Goal: Task Accomplishment & Management: Complete application form

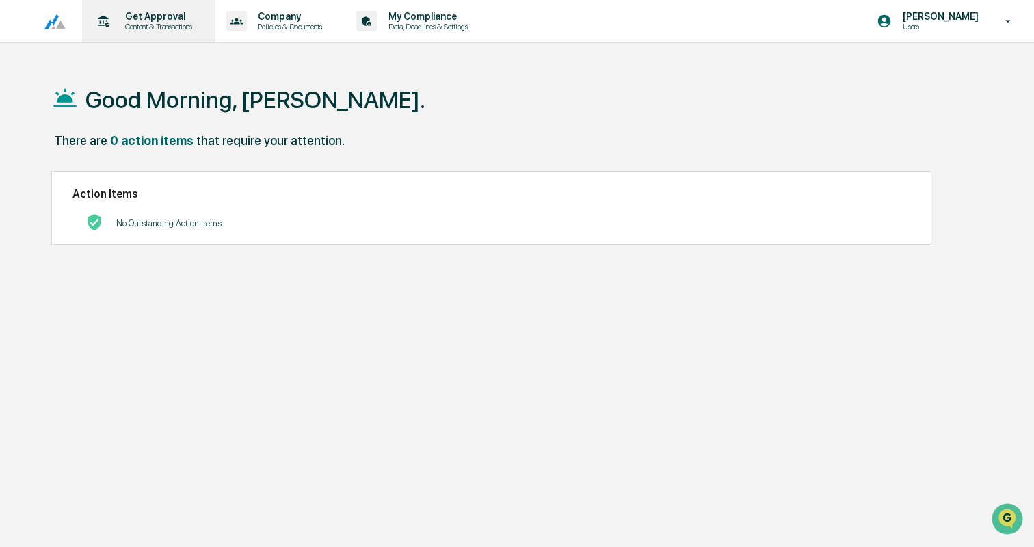
click at [165, 19] on p "Get Approval" at bounding box center [156, 16] width 85 height 11
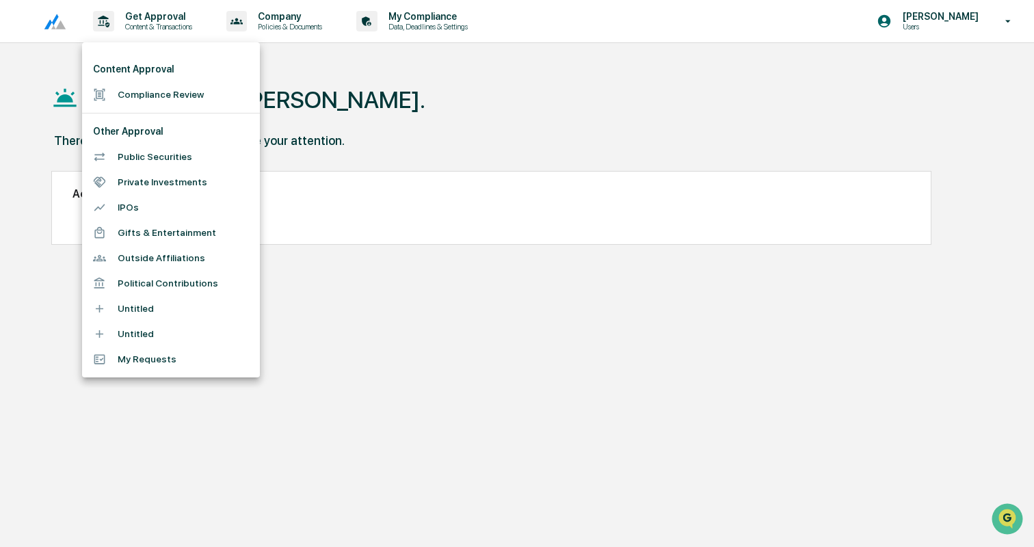
click at [150, 90] on li "Compliance Review" at bounding box center [171, 94] width 178 height 25
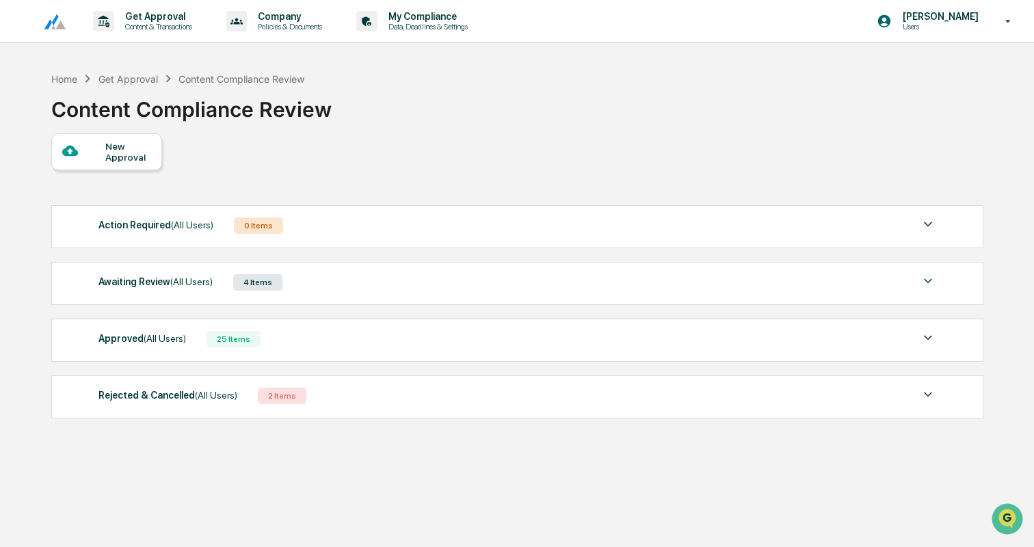
click at [354, 337] on div "Approved (All Users) 25 Items" at bounding box center [518, 339] width 838 height 19
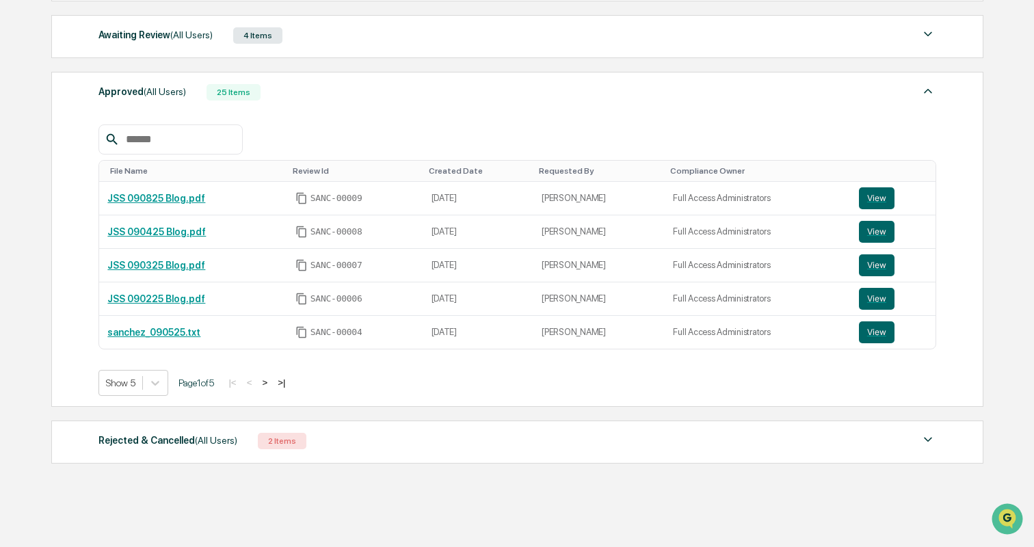
scroll to position [248, 0]
click at [384, 34] on div "Awaiting Review (All Users) 4 Items" at bounding box center [518, 34] width 838 height 19
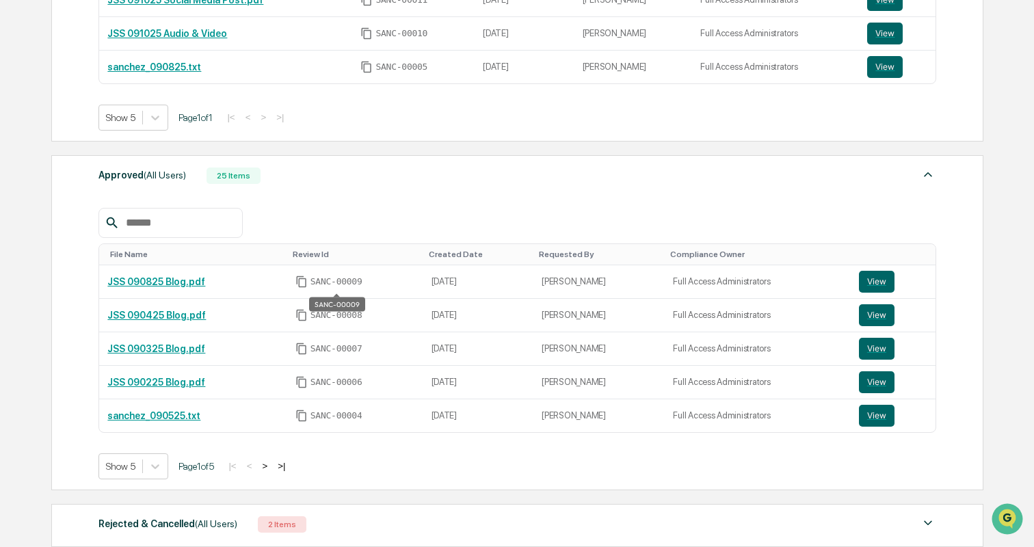
scroll to position [523, 0]
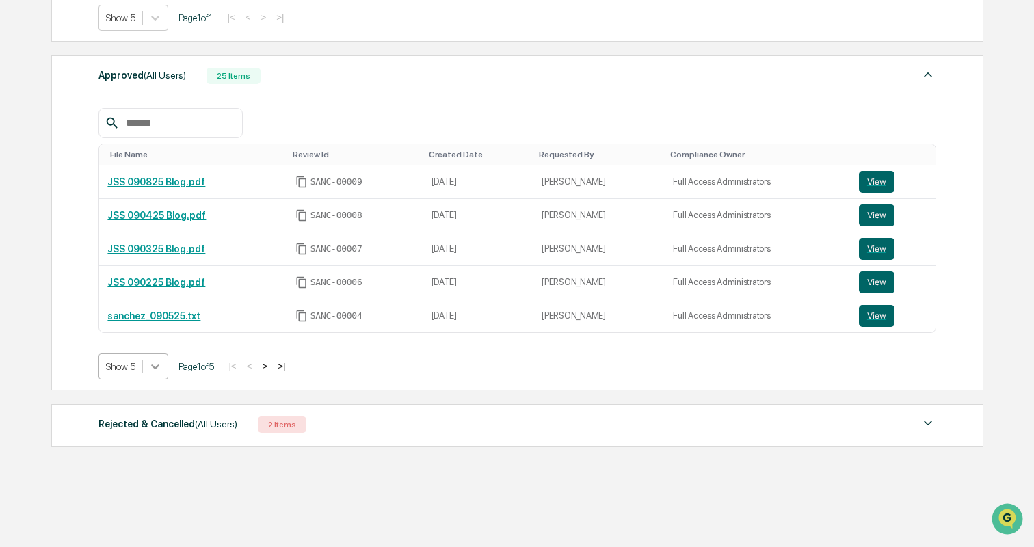
click at [153, 369] on icon at bounding box center [155, 367] width 14 height 14
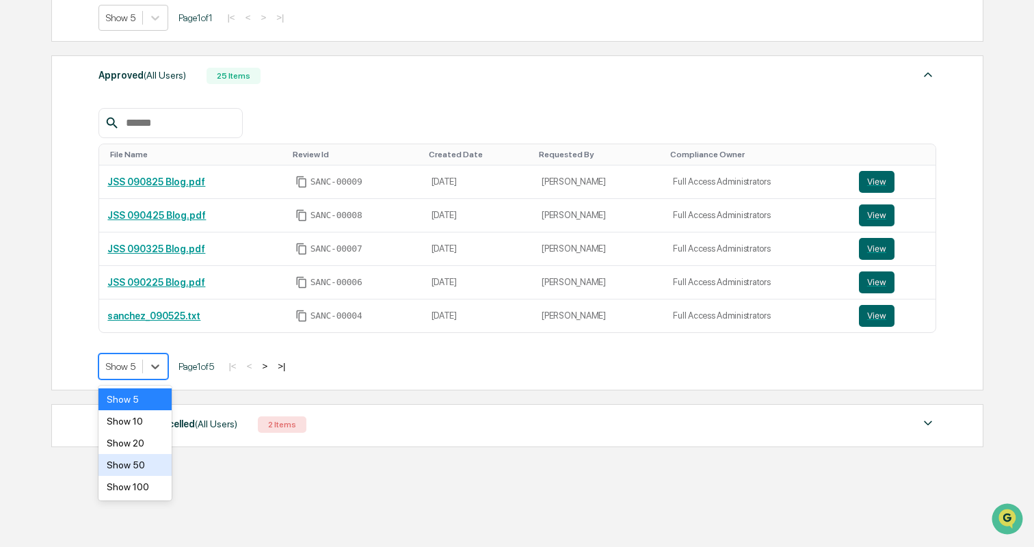
click at [145, 464] on div "Show 50" at bounding box center [135, 465] width 73 height 22
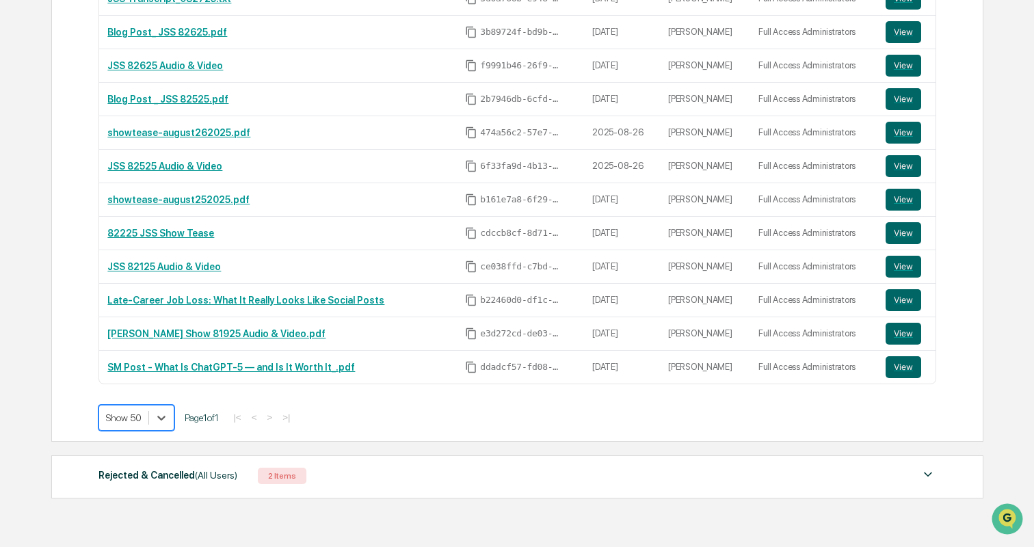
scroll to position [1193, 0]
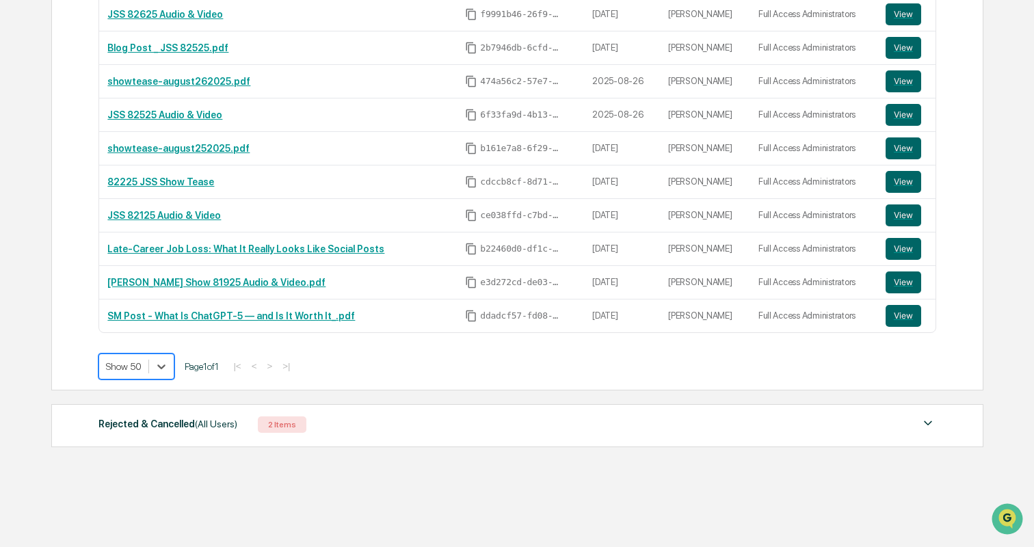
click at [347, 425] on div "Rejected & Cancelled (All Users) 2 Items" at bounding box center [518, 424] width 838 height 19
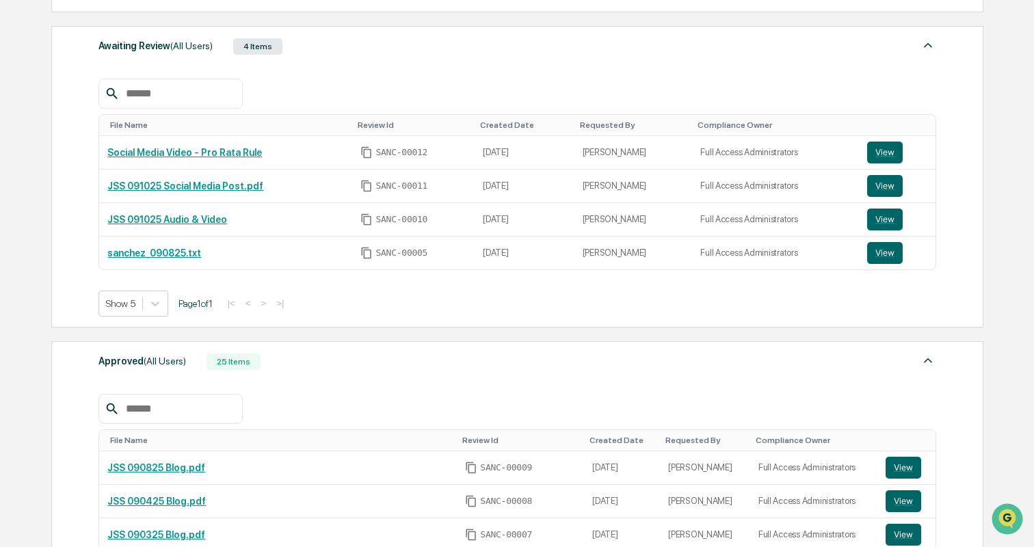
scroll to position [0, 0]
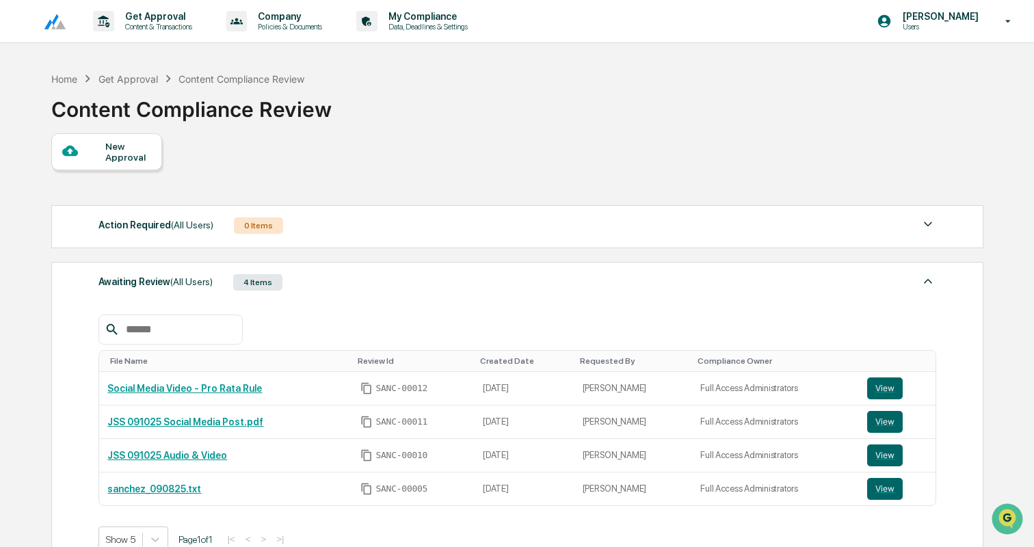
click at [923, 287] on img at bounding box center [928, 281] width 16 height 16
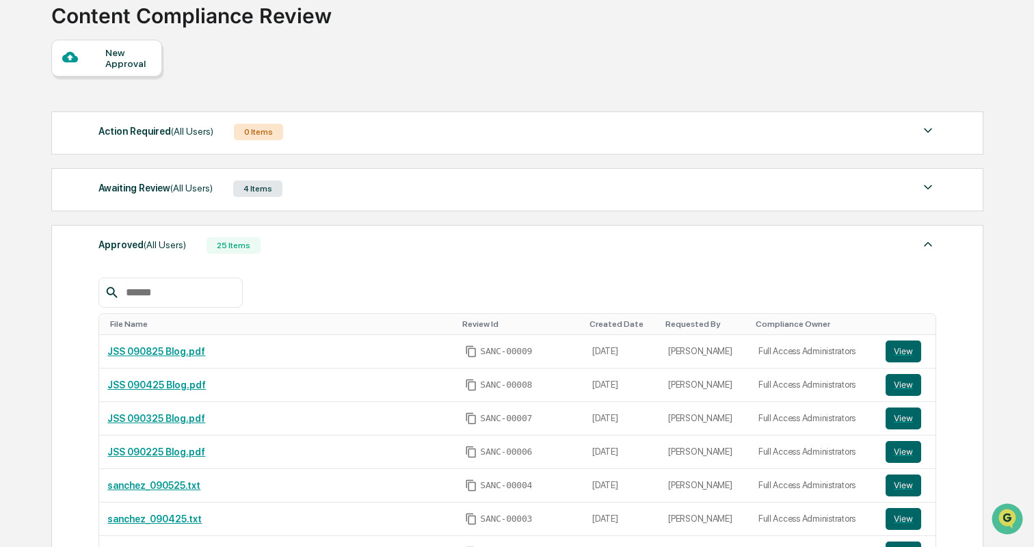
scroll to position [90, 0]
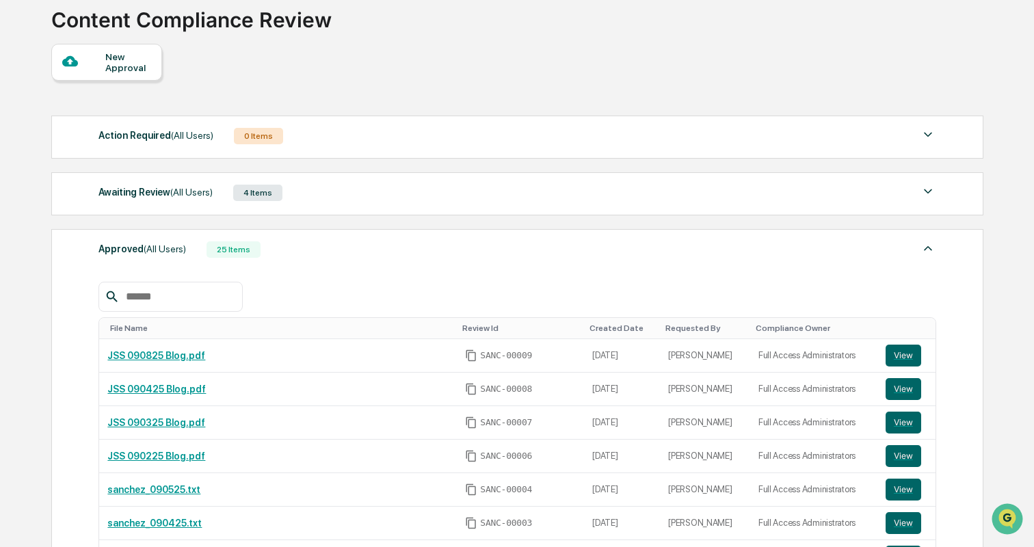
click at [900, 243] on div "Approved (All Users) 25 Items" at bounding box center [518, 249] width 838 height 19
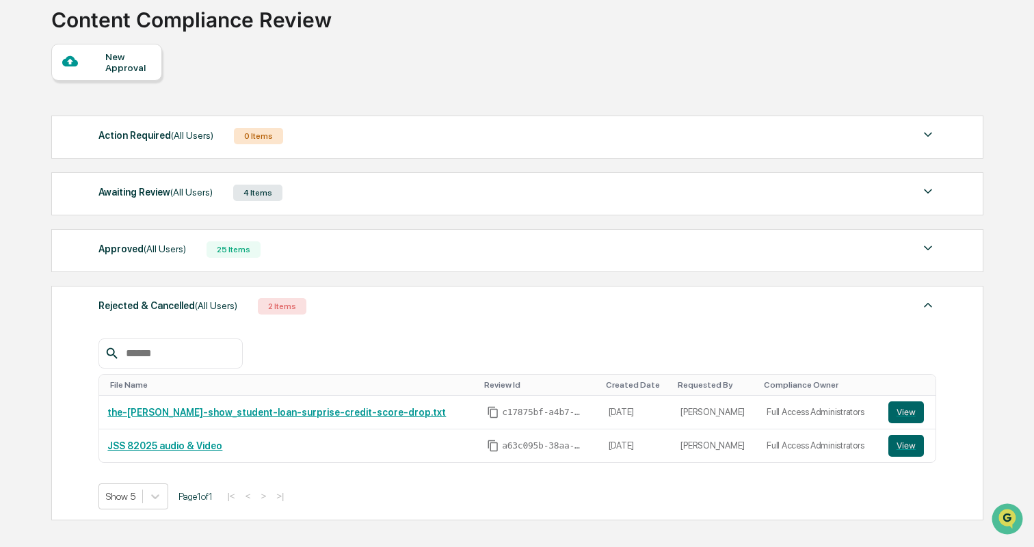
click at [104, 61] on div at bounding box center [83, 61] width 43 height 17
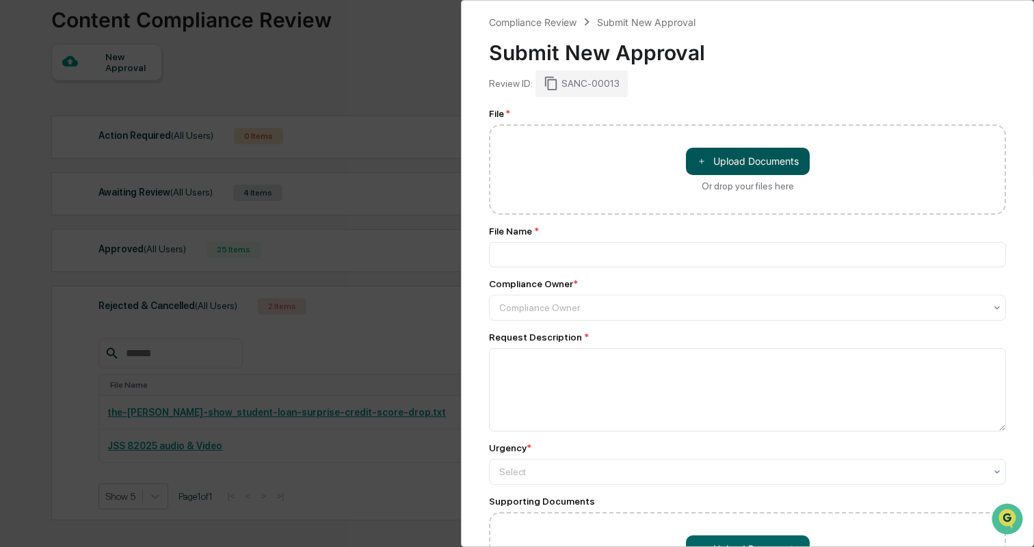
click at [761, 166] on button "＋ Upload Documents" at bounding box center [748, 161] width 124 height 27
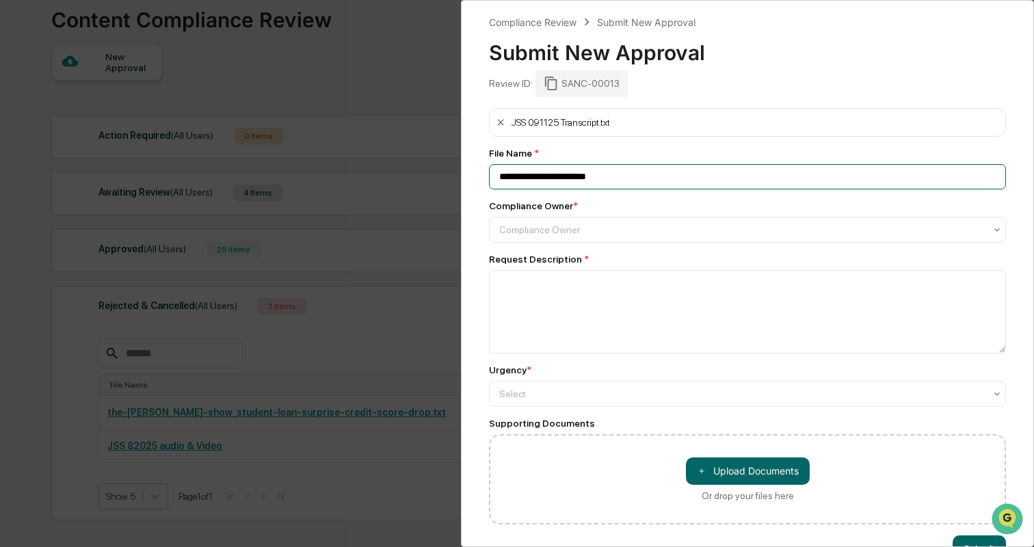
click at [596, 176] on input "**********" at bounding box center [747, 176] width 517 height 25
type input "**********"
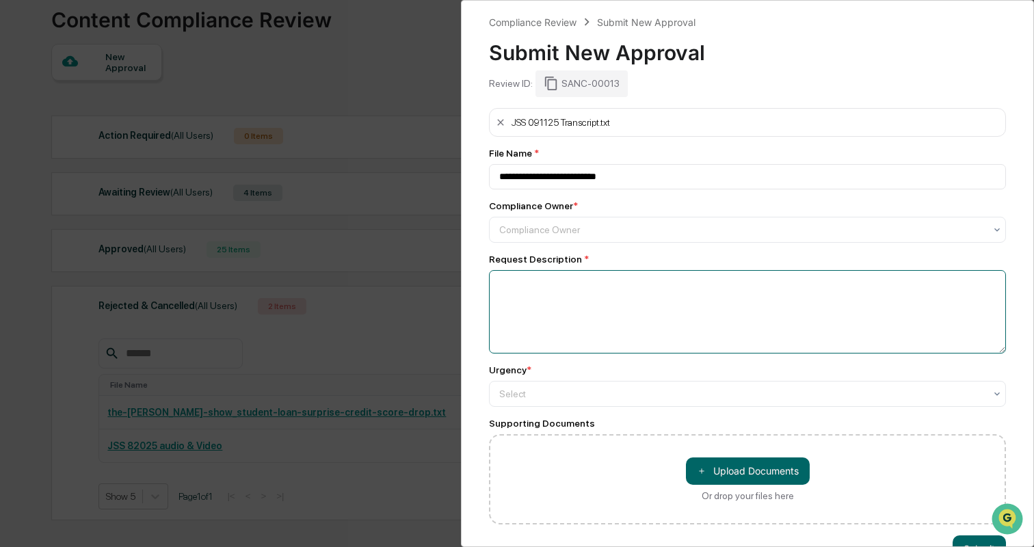
click at [534, 289] on textarea at bounding box center [747, 311] width 517 height 83
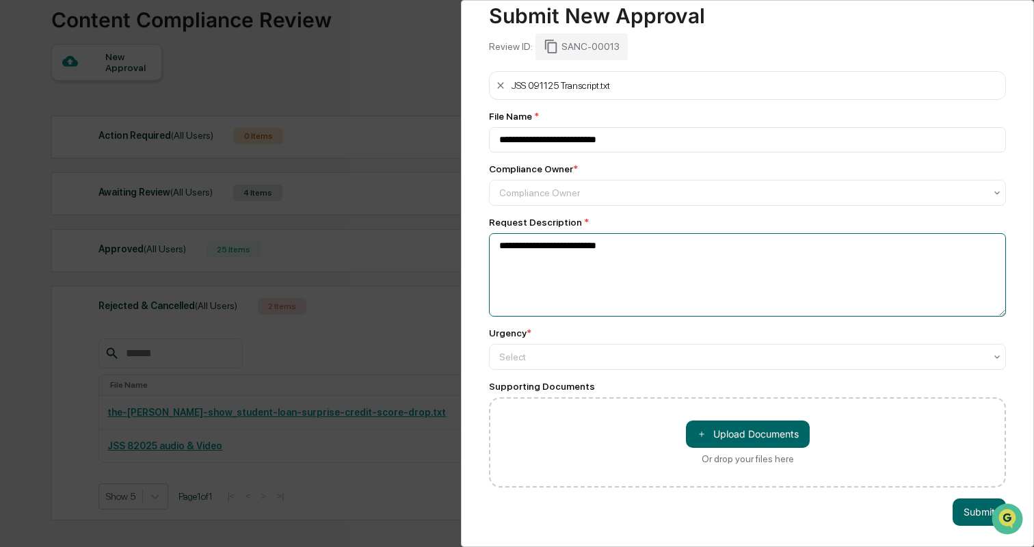
paste textarea "**********"
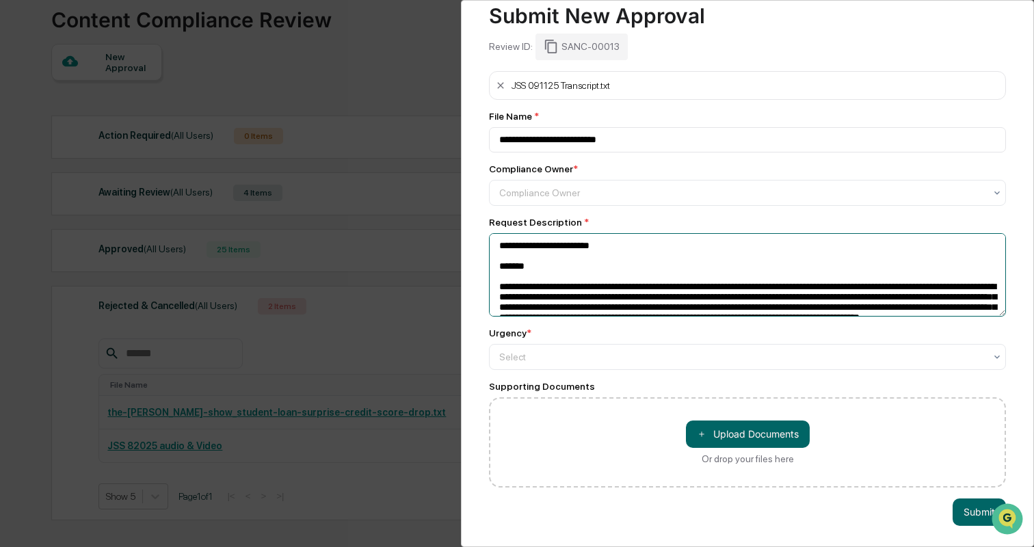
scroll to position [55, 0]
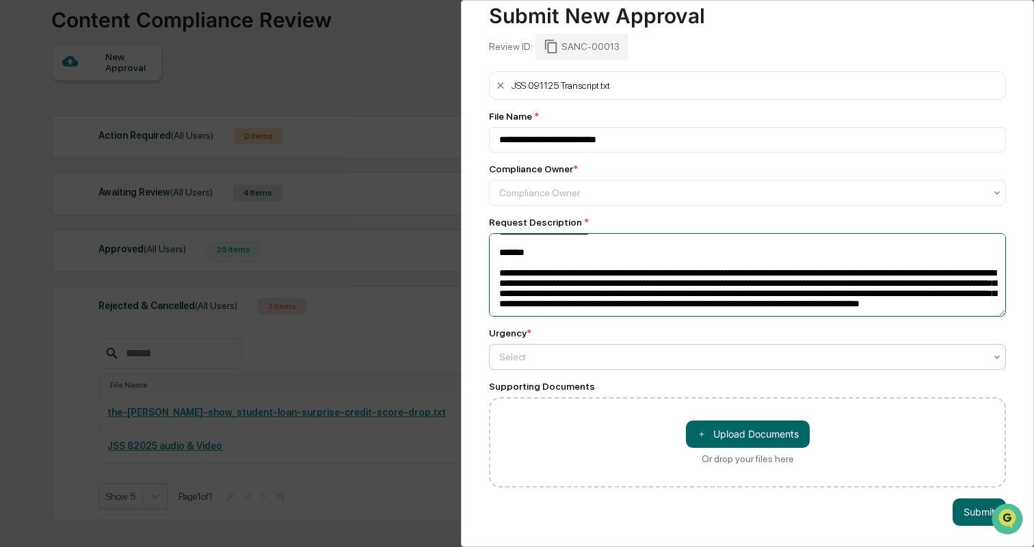
type textarea "**********"
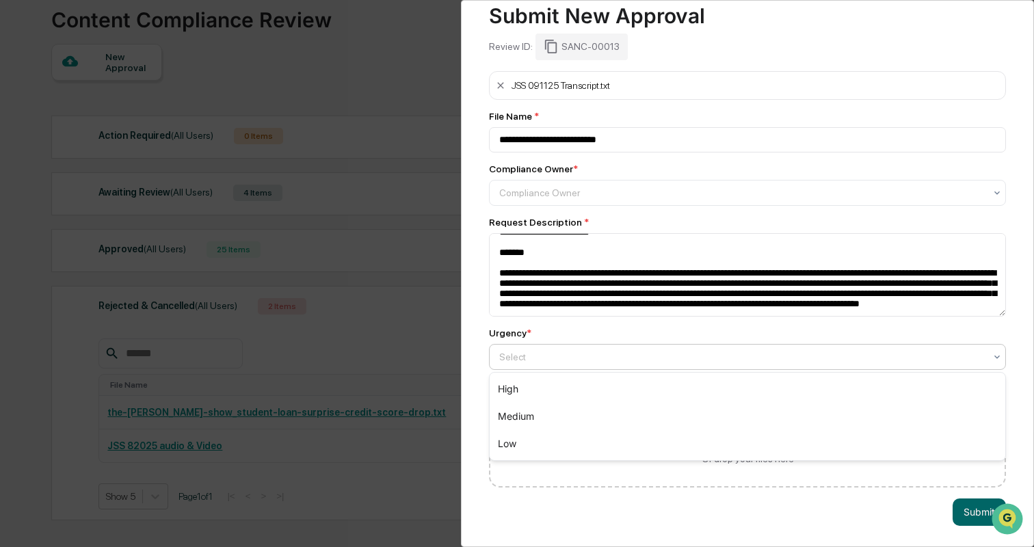
click at [536, 359] on div at bounding box center [742, 357] width 486 height 14
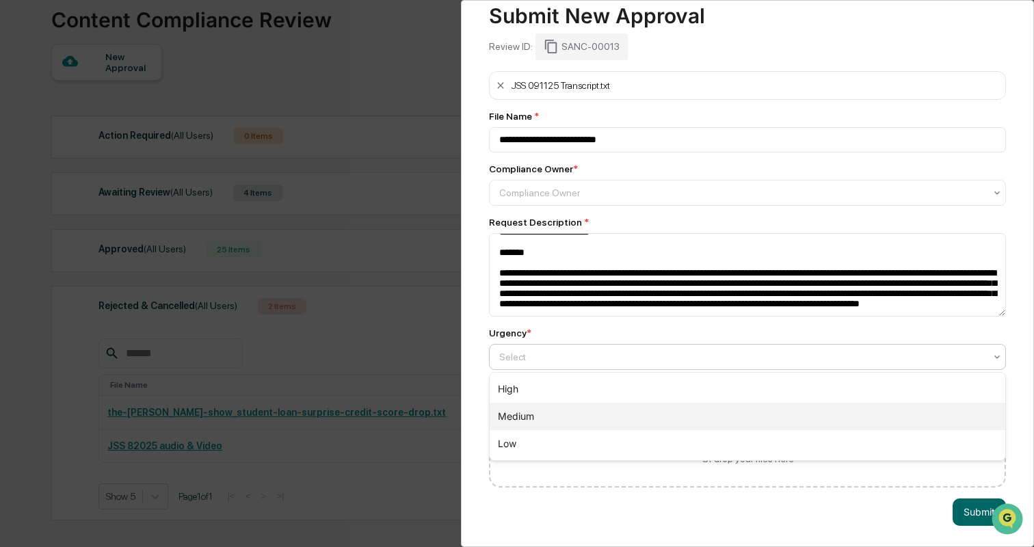
click at [530, 417] on div "Medium" at bounding box center [748, 416] width 516 height 27
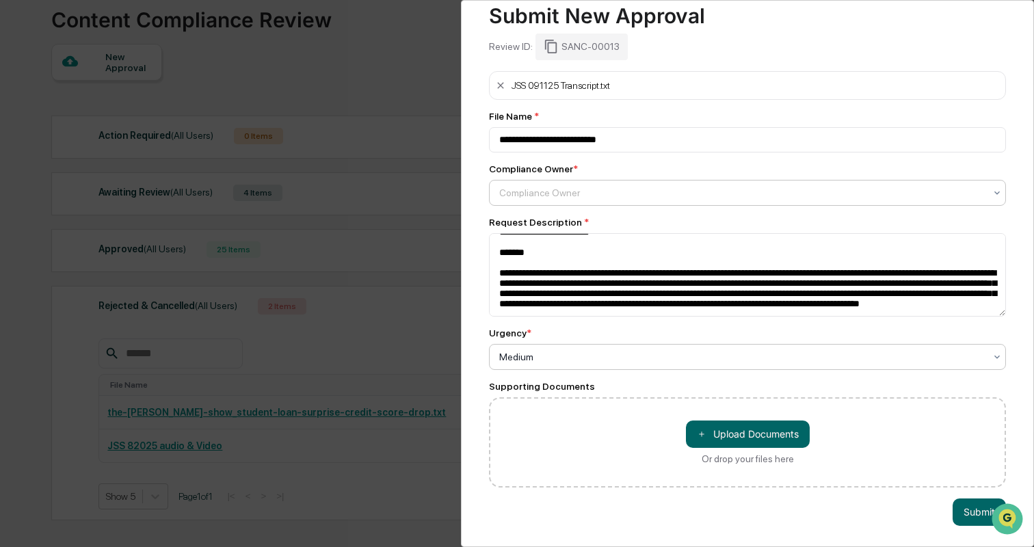
click at [580, 190] on div at bounding box center [742, 193] width 486 height 14
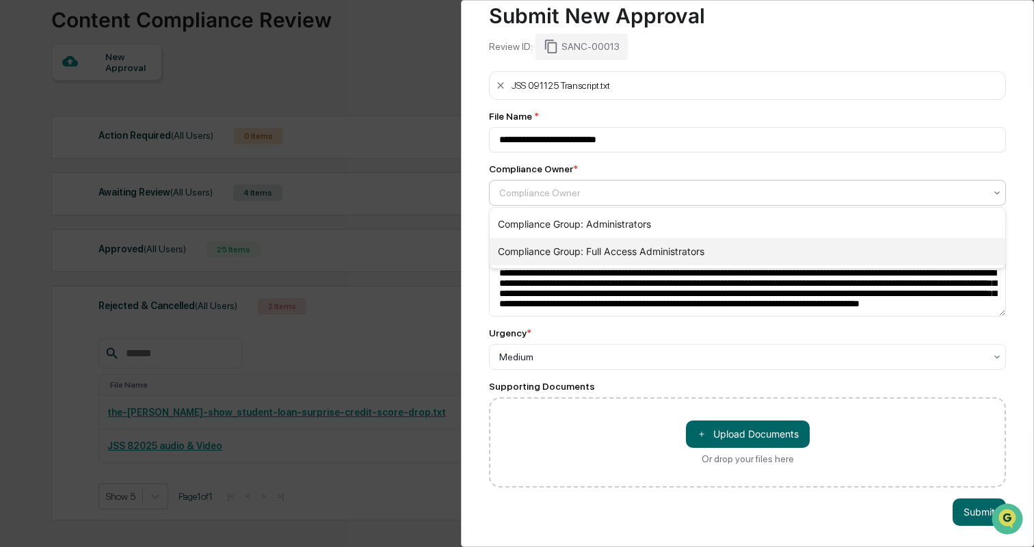
click at [588, 250] on div "Compliance Group: Full Access Administrators" at bounding box center [748, 251] width 516 height 27
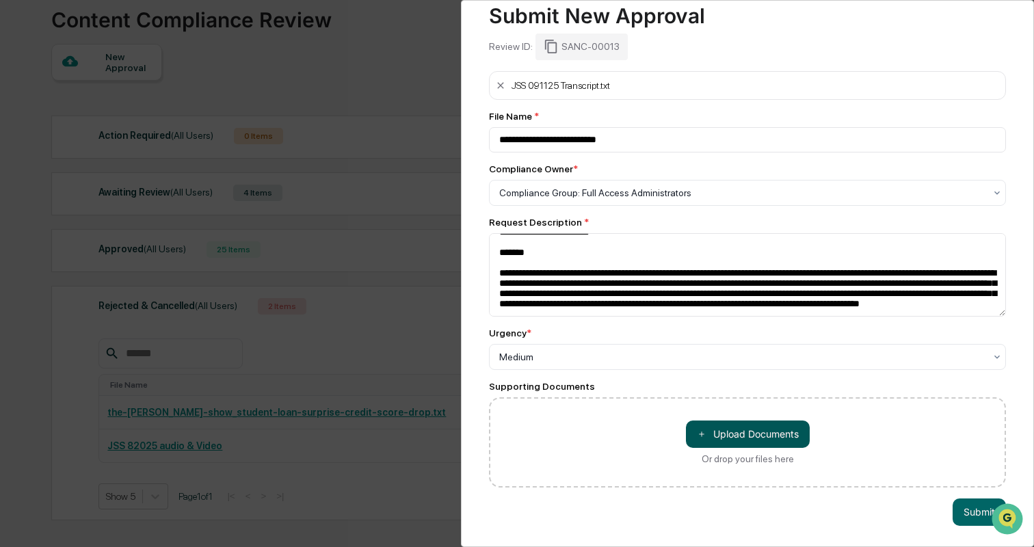
click at [754, 438] on button "＋ Upload Documents" at bounding box center [748, 434] width 124 height 27
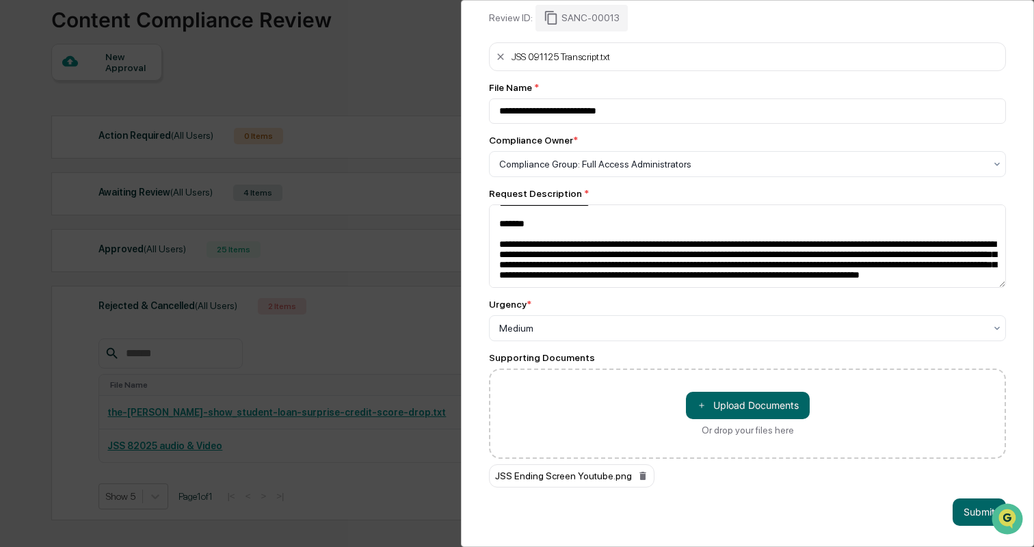
scroll to position [0, 0]
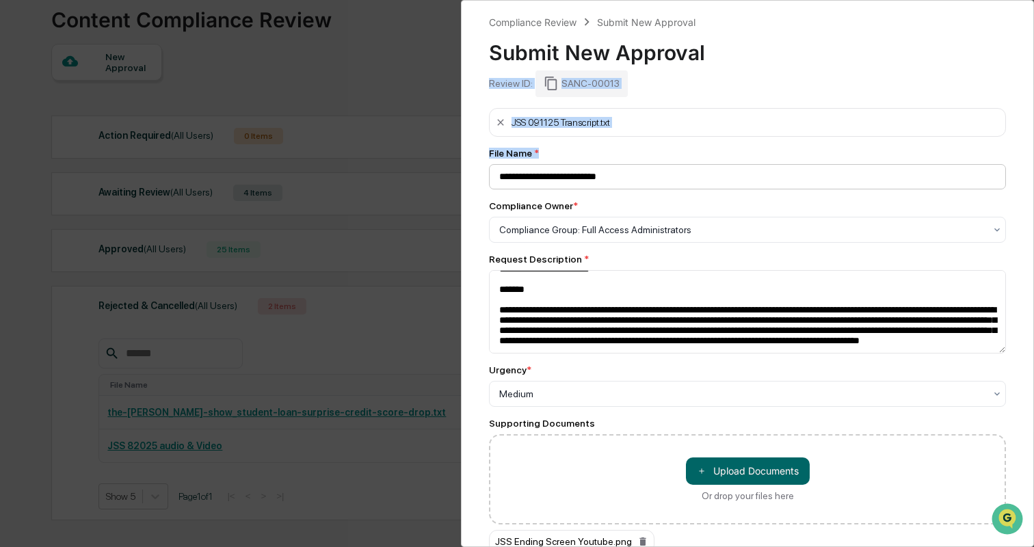
drag, startPoint x: 874, startPoint y: 66, endPoint x: 783, endPoint y: 183, distance: 148.2
click at [783, 183] on div "**********" at bounding box center [747, 273] width 573 height 547
click at [781, 40] on div "Submit New Approval" at bounding box center [747, 47] width 517 height 36
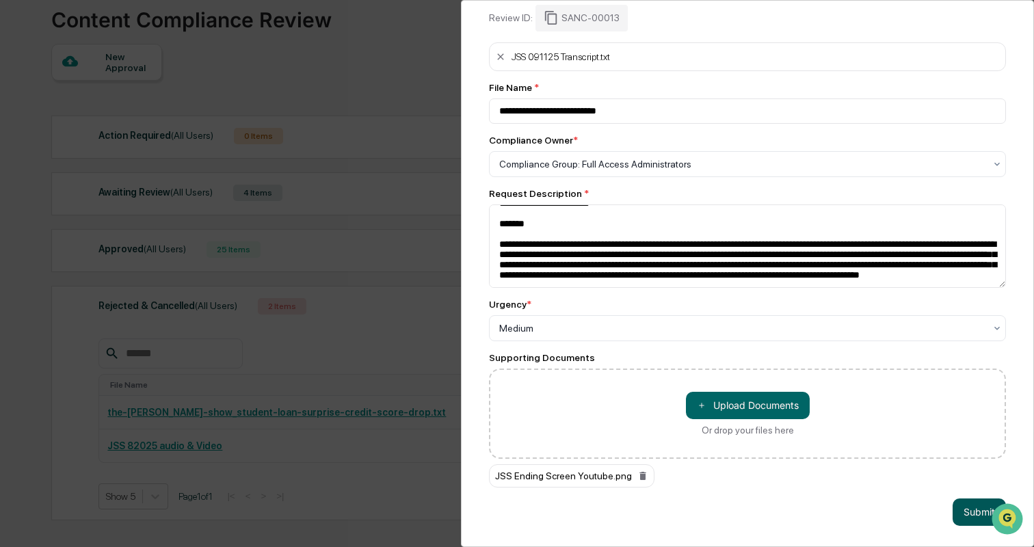
click at [968, 506] on button "Submit" at bounding box center [979, 512] width 53 height 27
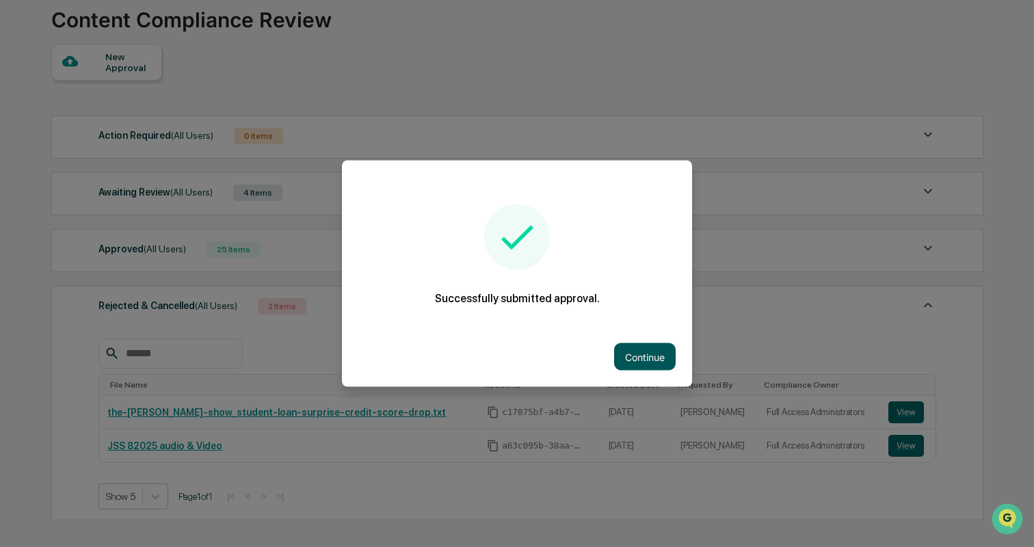
click at [647, 357] on button "Continue" at bounding box center [645, 356] width 62 height 27
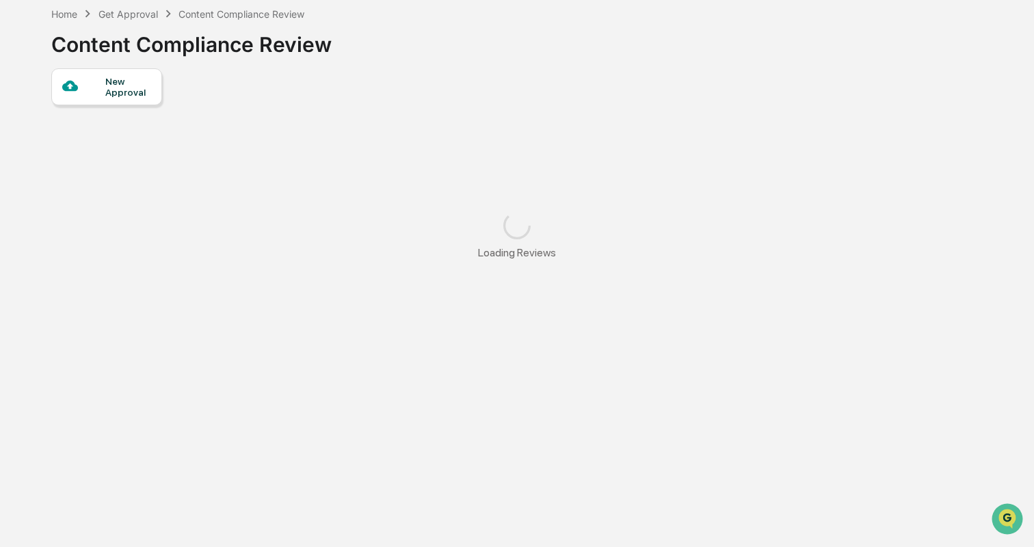
scroll to position [65, 0]
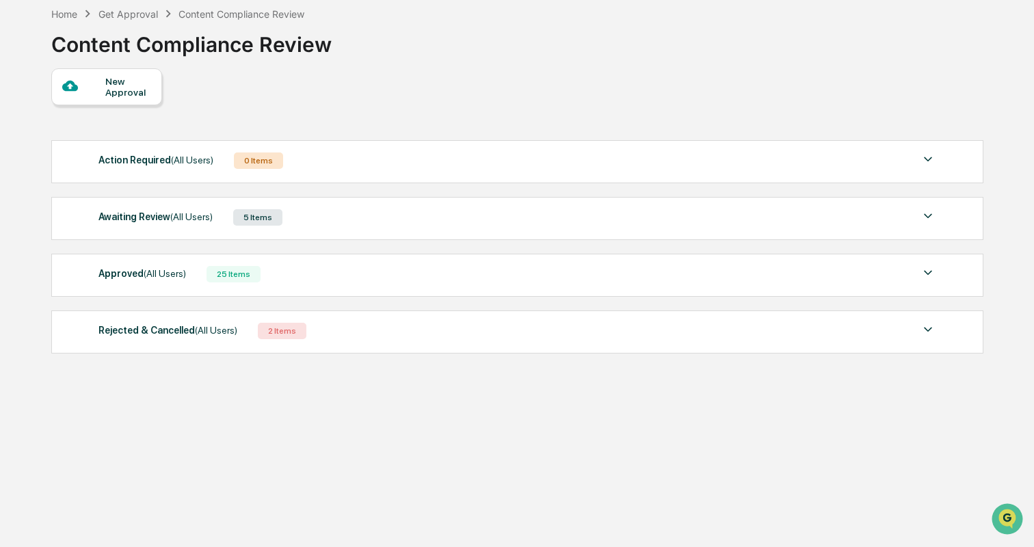
click at [337, 231] on div "Awaiting Review (All Users) 5 Items File Name Review Id Created Date Requested …" at bounding box center [517, 218] width 932 height 43
click at [929, 218] on img at bounding box center [928, 216] width 16 height 16
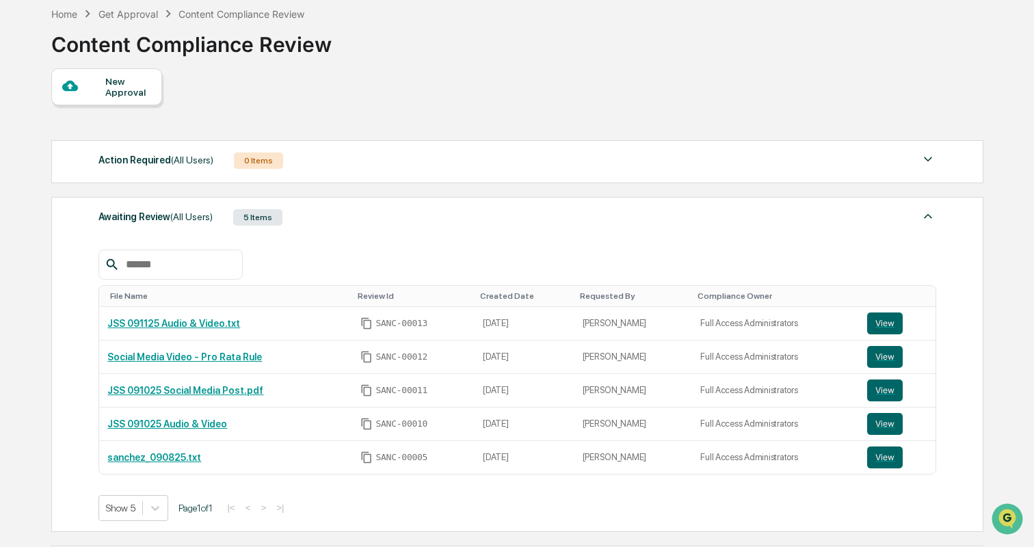
scroll to position [90, 0]
